Goal: Task Accomplishment & Management: Manage account settings

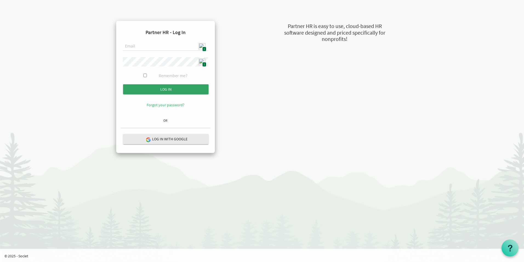
type input "admin@stepind.org"
click at [179, 91] on input "Log in" at bounding box center [166, 89] width 86 height 10
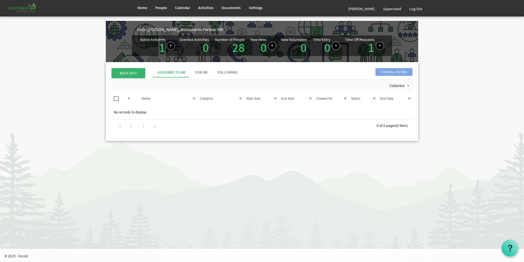
click at [163, 51] on link "1" at bounding box center [162, 47] width 6 height 15
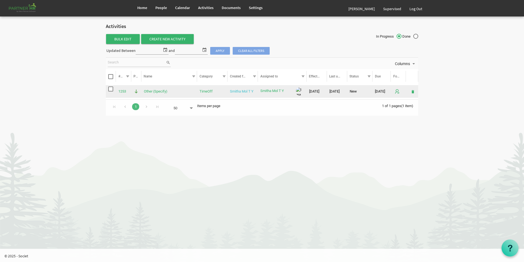
click at [238, 91] on link "Smitha Mol T Y" at bounding box center [242, 91] width 24 height 4
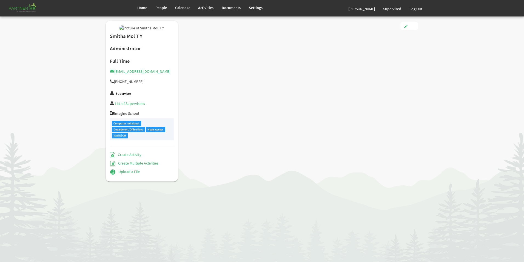
type input "Full Time"
type input "Administrator"
type input "[PERSON_NAME] [PERSON_NAME]"
type input "[DATE]"
type input "[DEMOGRAPHIC_DATA]"
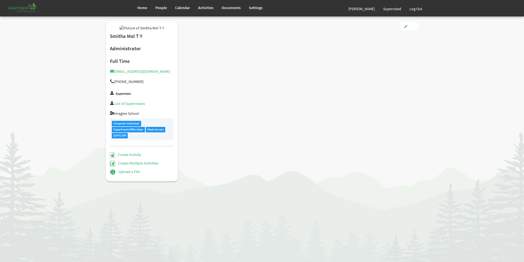
type input "[DATE]"
checkbox input "true"
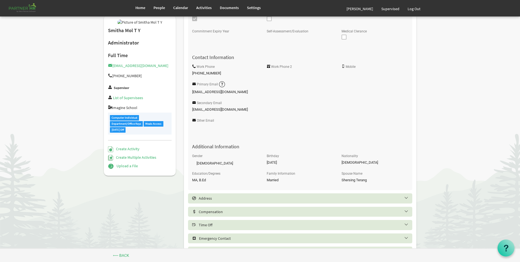
scroll to position [182, 0]
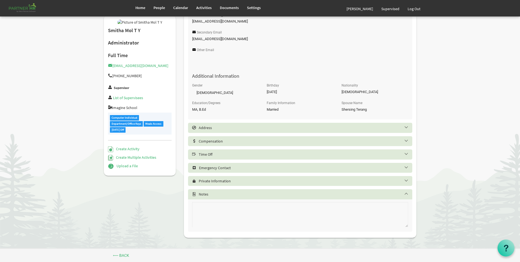
click at [234, 152] on h5 "Time Off" at bounding box center [304, 154] width 224 height 4
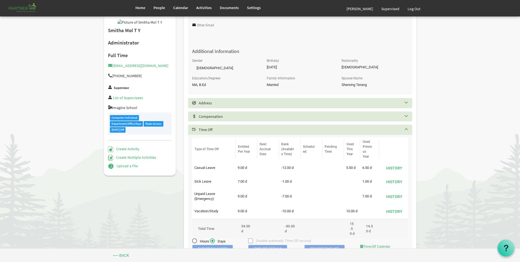
scroll to position [237, 0]
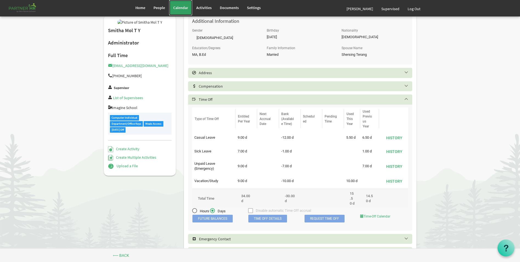
click at [183, 9] on span "Calendar" at bounding box center [180, 7] width 15 height 5
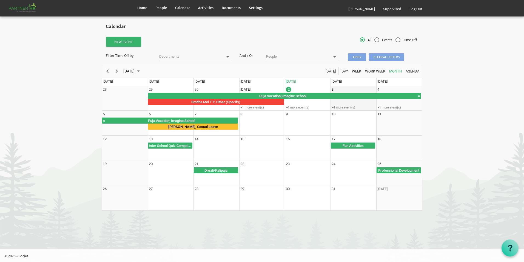
click at [340, 108] on div "+1 more event(s)" at bounding box center [353, 107] width 45 height 4
click at [452, 126] on body "Home People Calendar" at bounding box center [262, 108] width 524 height 216
click at [394, 106] on div "+1 more event(s)" at bounding box center [399, 107] width 45 height 4
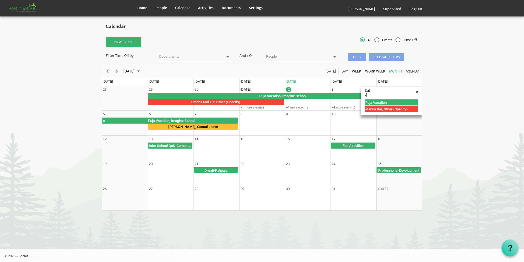
click at [445, 132] on body "Home People Calendar" at bounding box center [262, 108] width 524 height 216
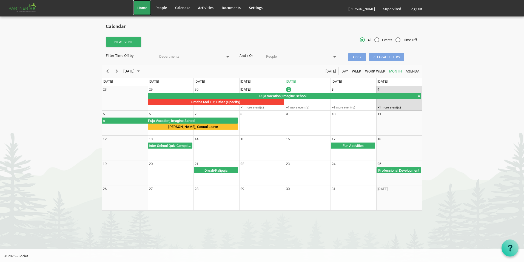
click at [147, 6] on span "Home" at bounding box center [142, 7] width 10 height 5
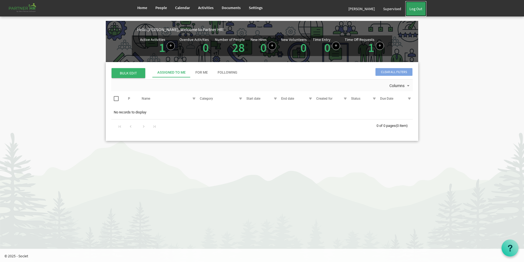
click at [421, 8] on link "Log Out" at bounding box center [416, 8] width 21 height 15
